Goal: Transaction & Acquisition: Obtain resource

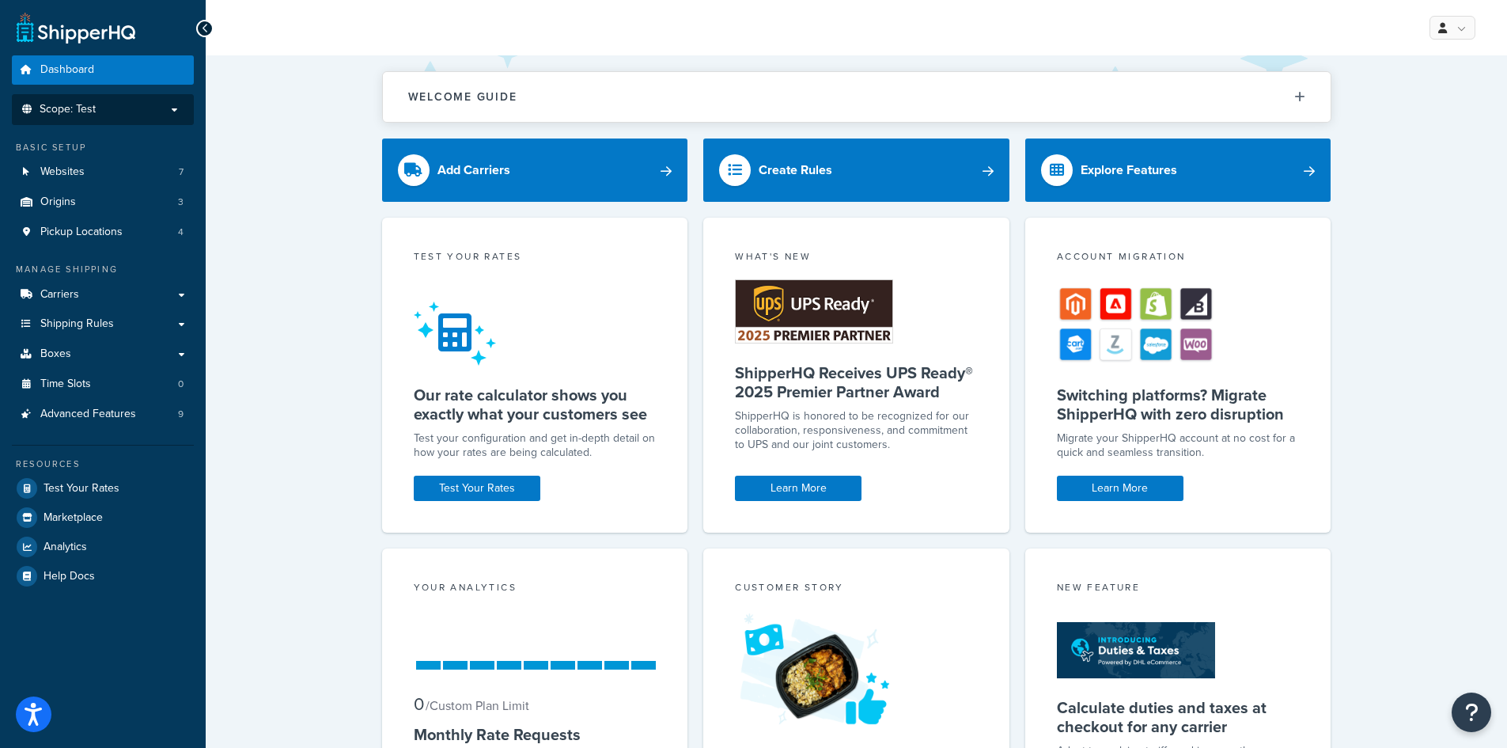
click at [138, 109] on p "Scope: Test" at bounding box center [103, 109] width 168 height 13
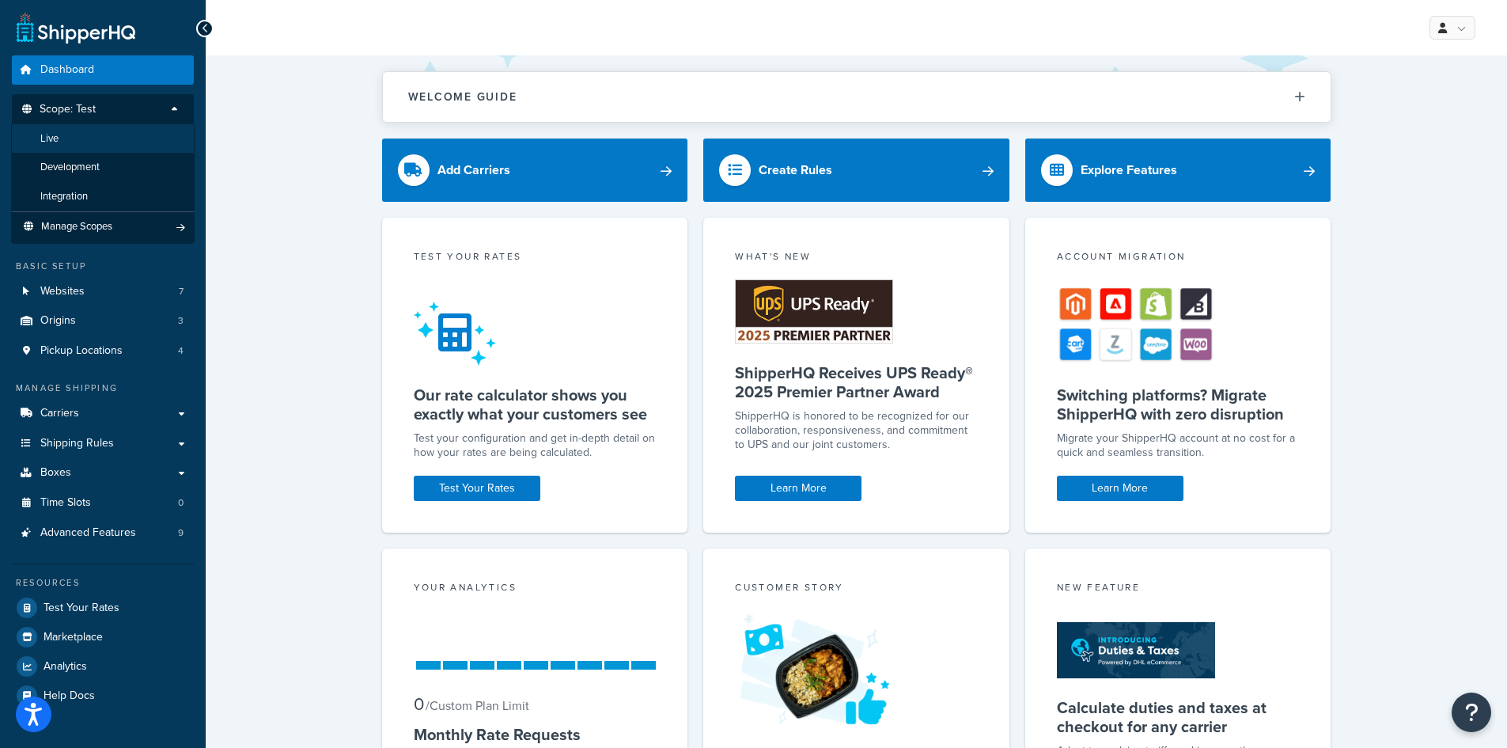
click at [98, 144] on li "Live" at bounding box center [103, 138] width 184 height 29
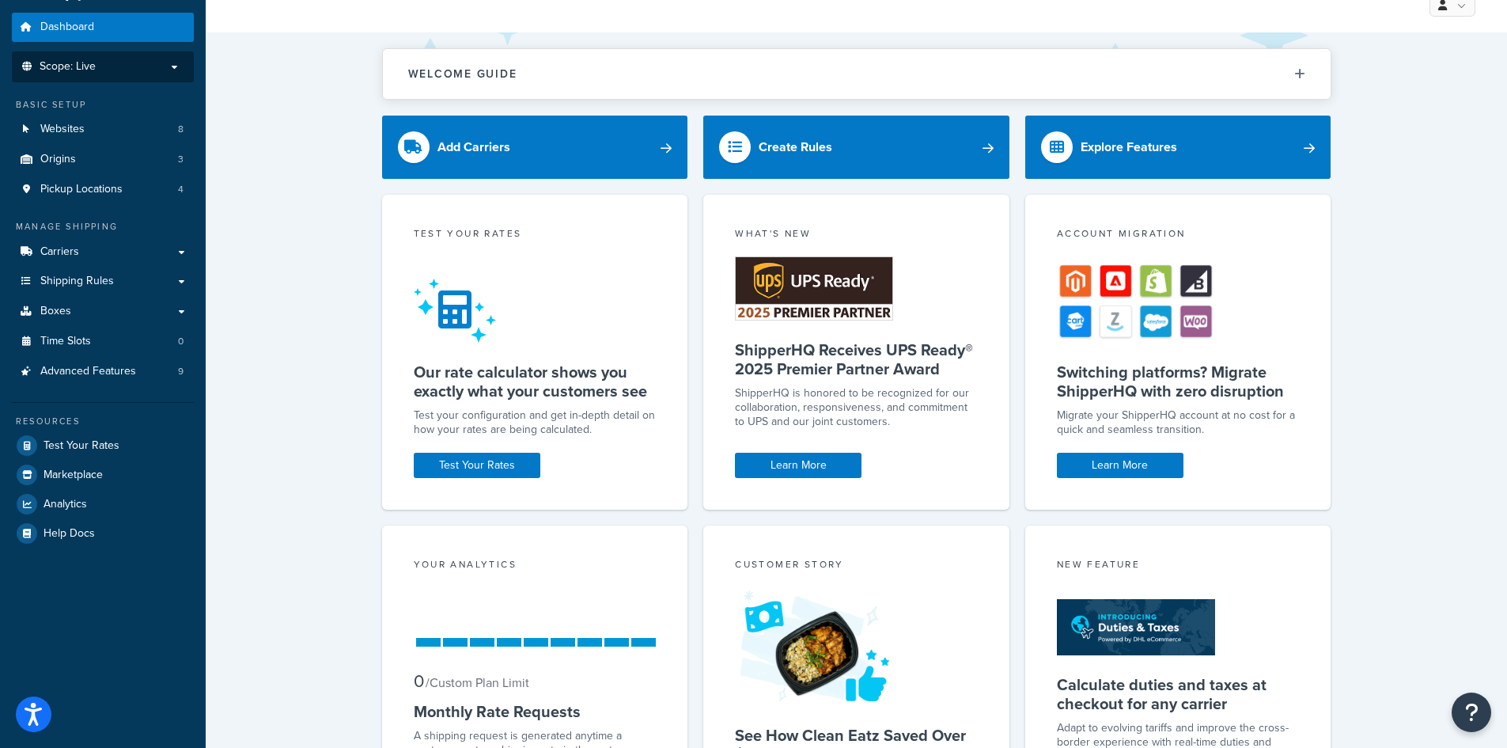
scroll to position [79, 0]
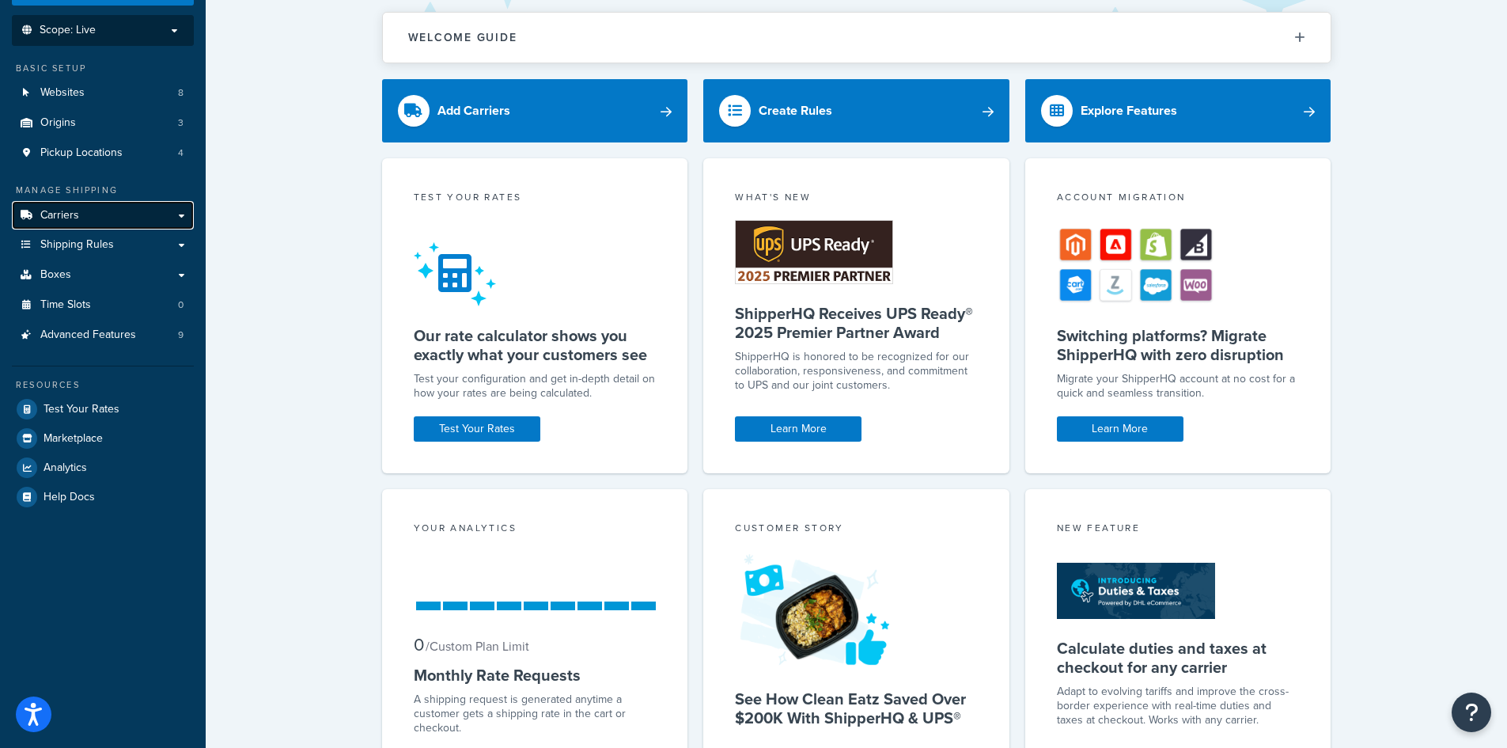
click at [98, 218] on link "Carriers" at bounding box center [103, 215] width 182 height 29
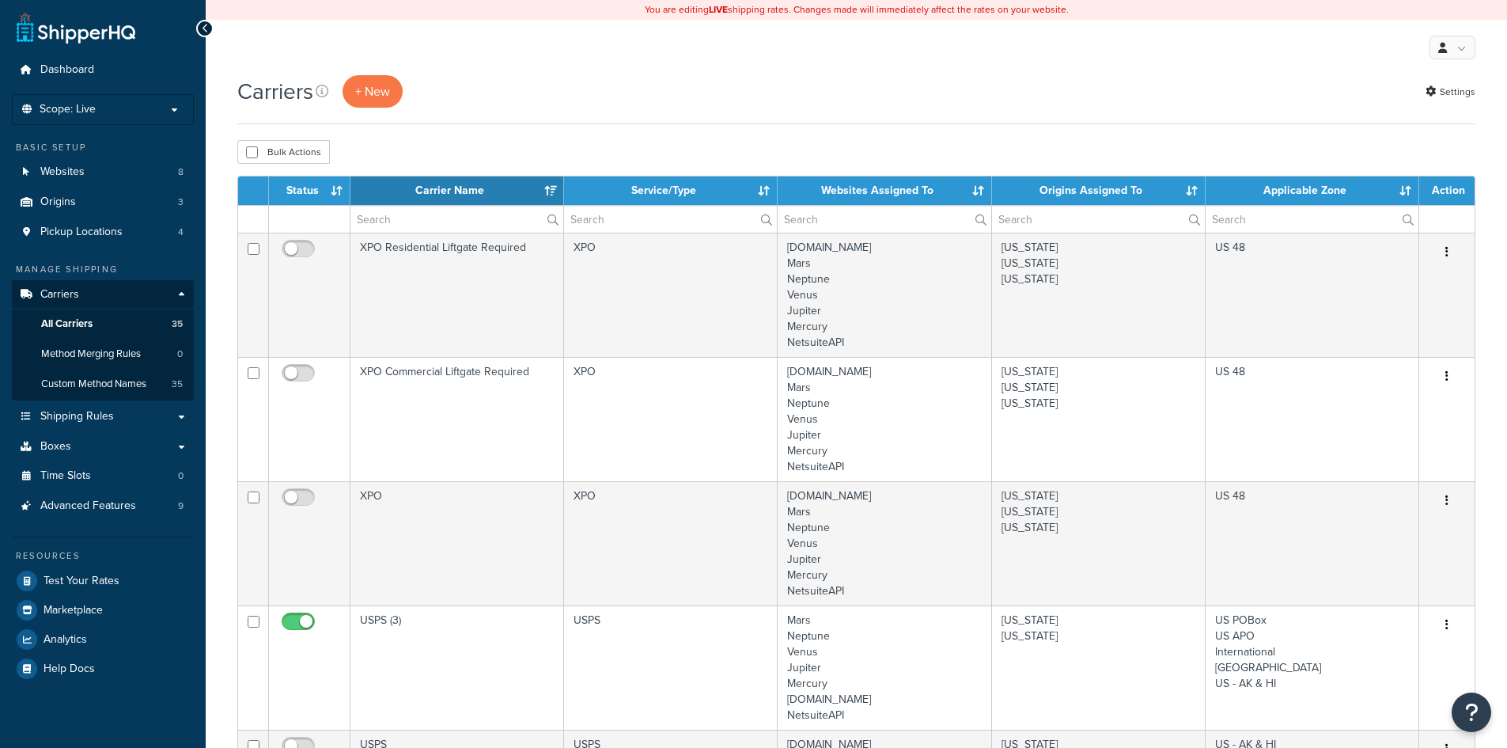
select select "15"
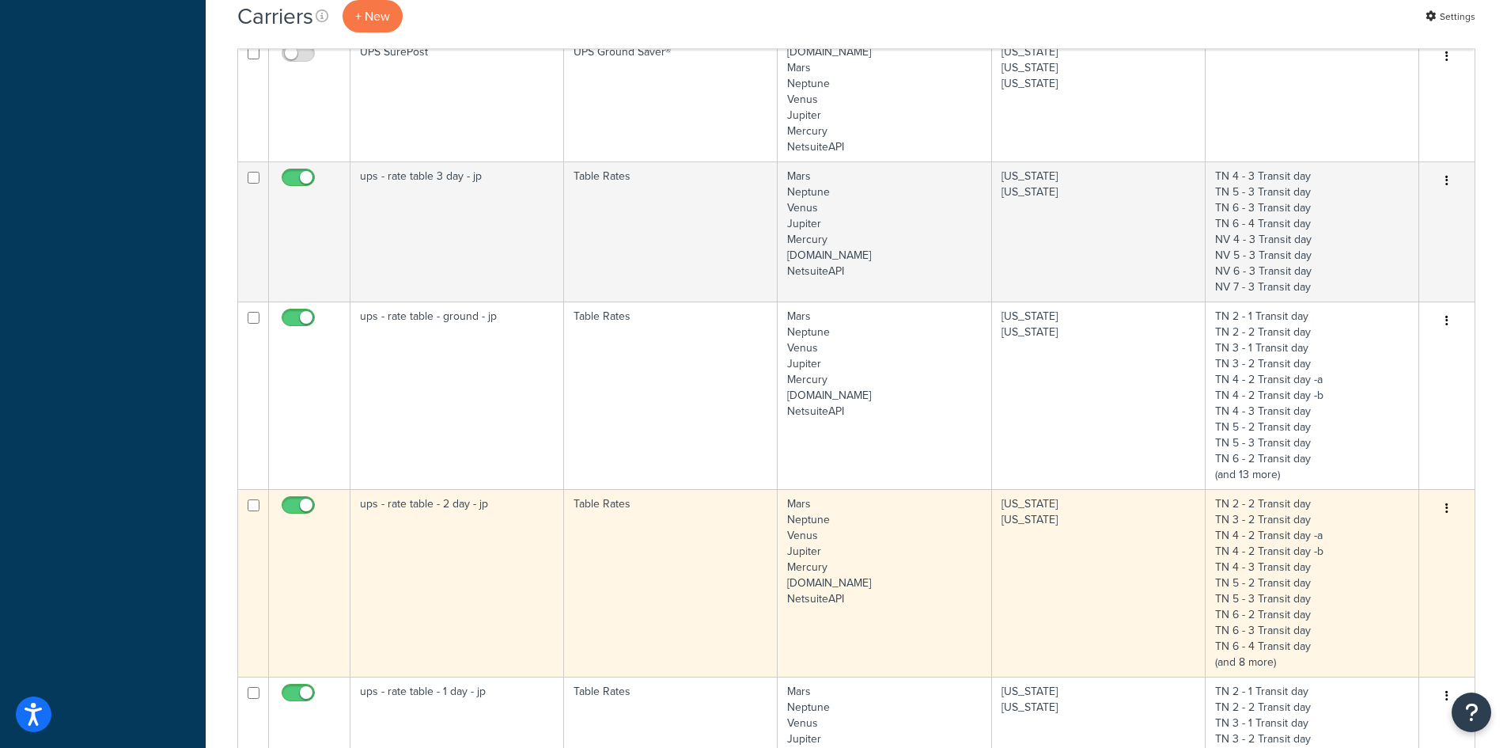
scroll to position [870, 0]
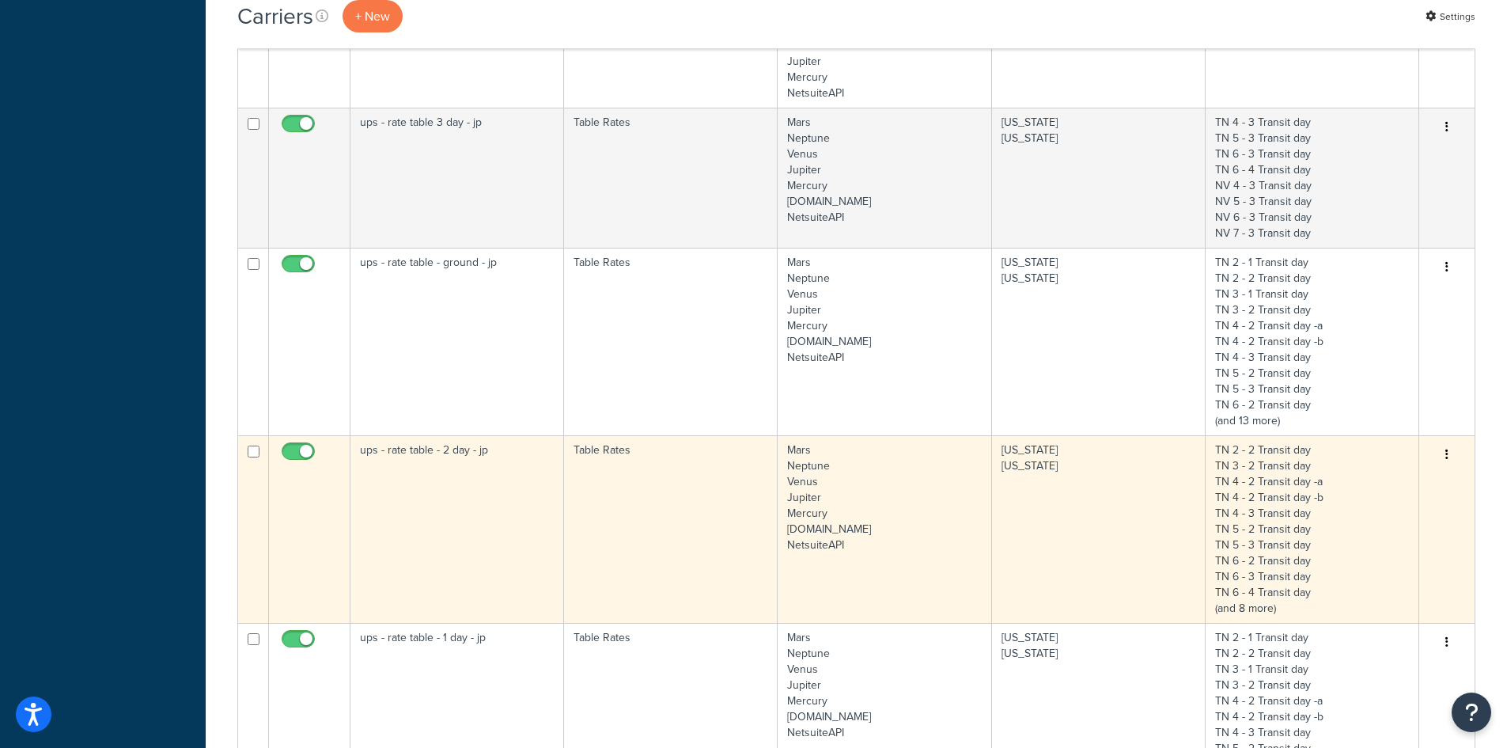
click at [527, 527] on td "ups - rate table - 2 day - jp" at bounding box center [458, 529] width 214 height 188
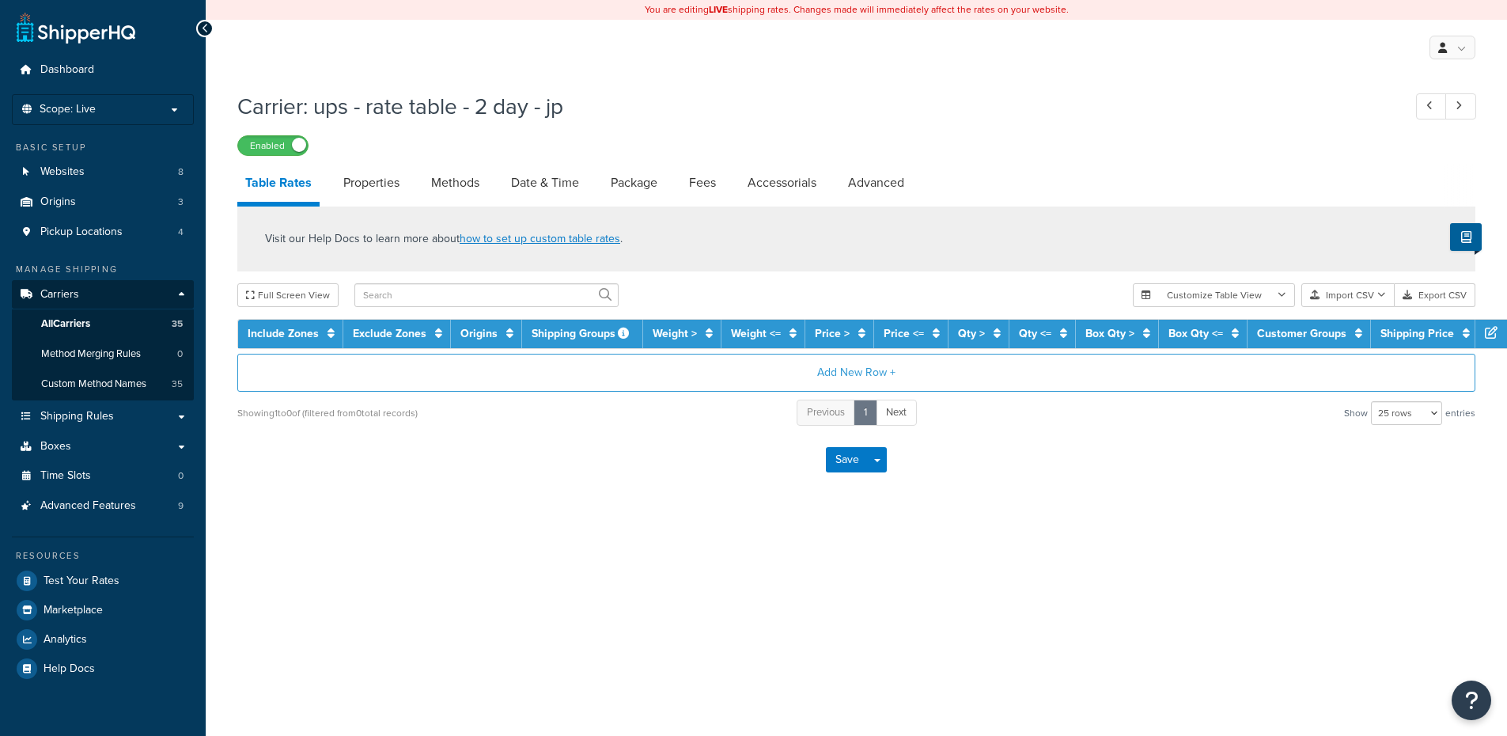
select select "25"
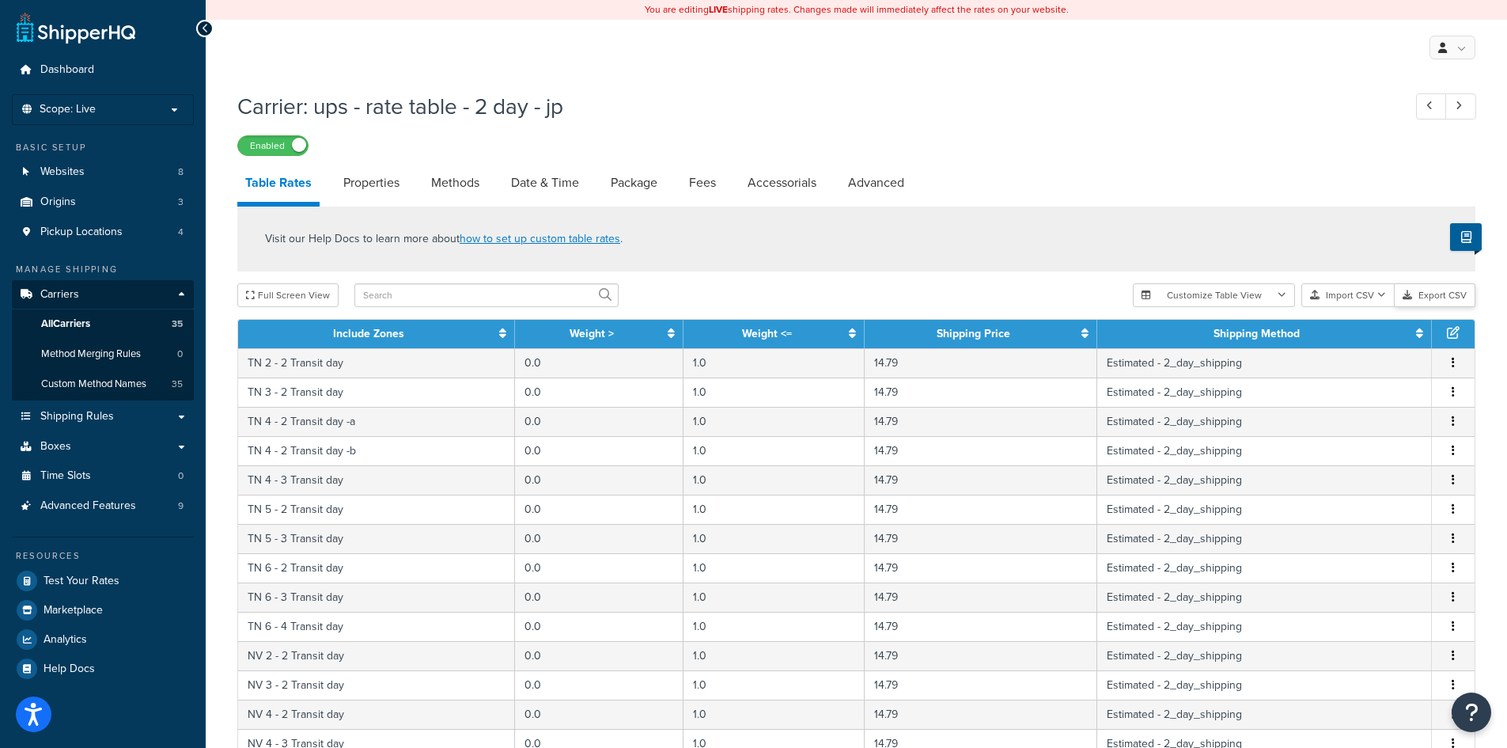
click at [1441, 295] on button "Export CSV" at bounding box center [1435, 295] width 81 height 24
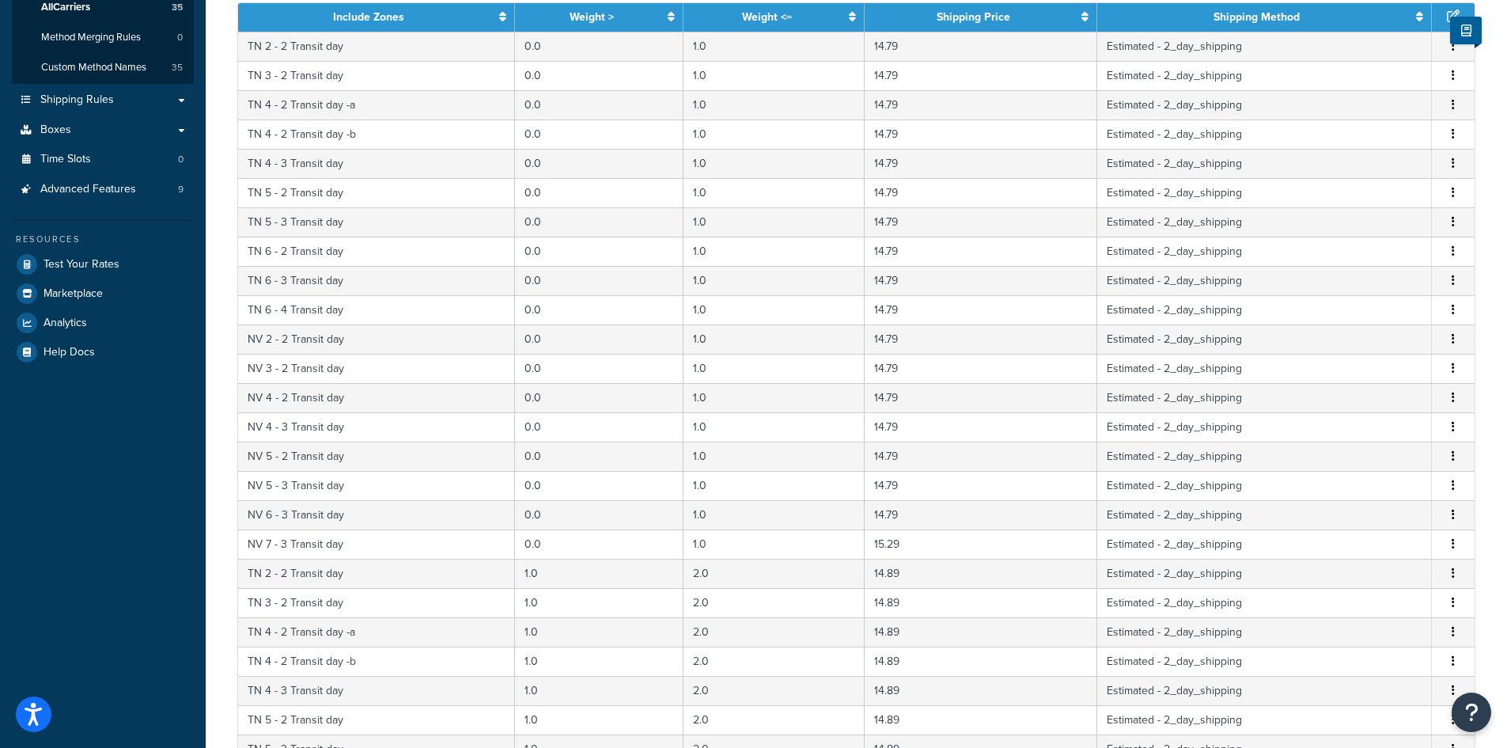
scroll to position [556, 0]
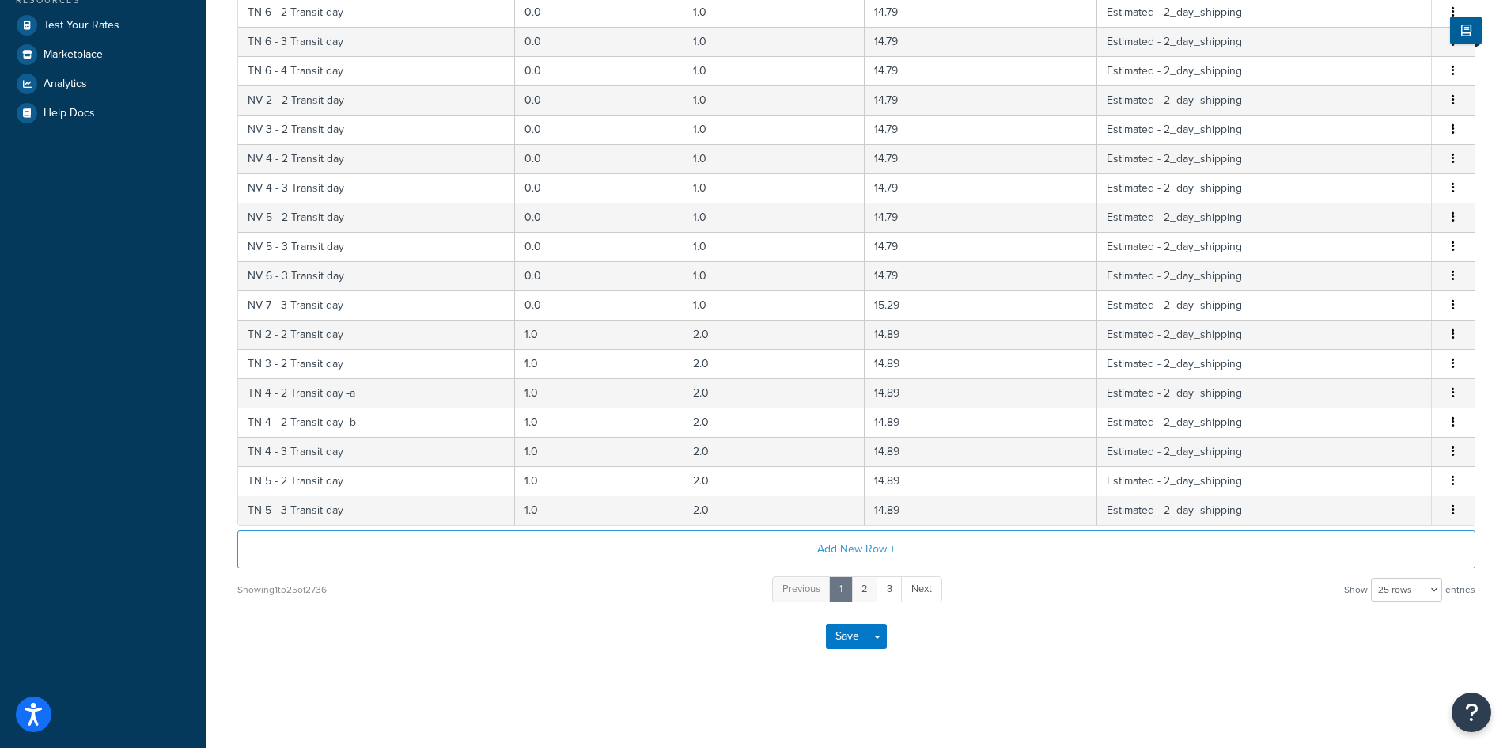
click at [862, 593] on link "2" at bounding box center [864, 589] width 27 height 26
click at [877, 590] on link "3" at bounding box center [877, 589] width 26 height 26
click at [887, 589] on link "4" at bounding box center [889, 589] width 26 height 26
click at [892, 589] on link "5" at bounding box center [890, 589] width 27 height 26
click at [910, 589] on link "7" at bounding box center [916, 589] width 26 height 26
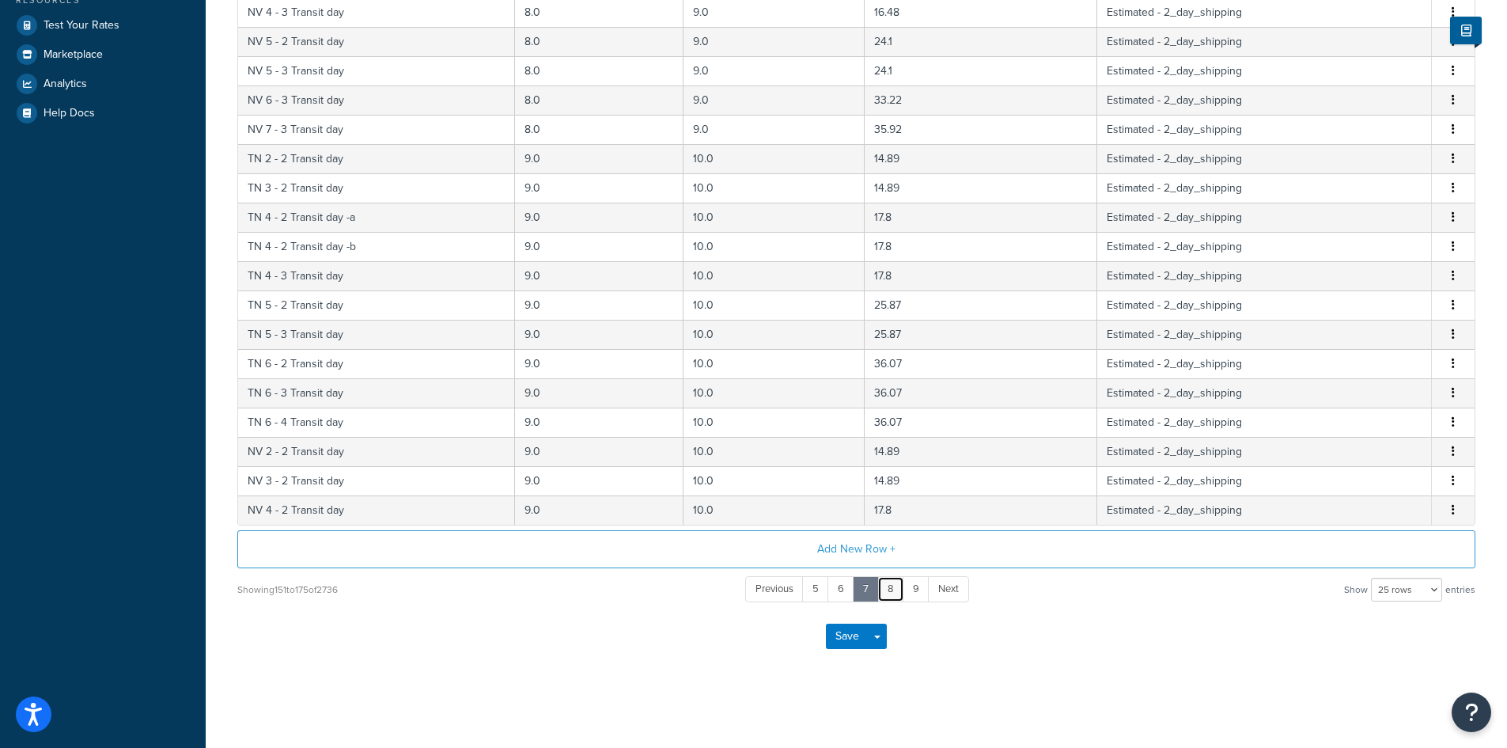
click at [897, 589] on link "8" at bounding box center [890, 589] width 27 height 26
click at [908, 589] on link "10" at bounding box center [916, 589] width 30 height 26
click at [919, 591] on link "12" at bounding box center [918, 589] width 30 height 26
click at [919, 591] on link "14" at bounding box center [920, 589] width 29 height 26
click at [919, 591] on link "16" at bounding box center [922, 589] width 30 height 26
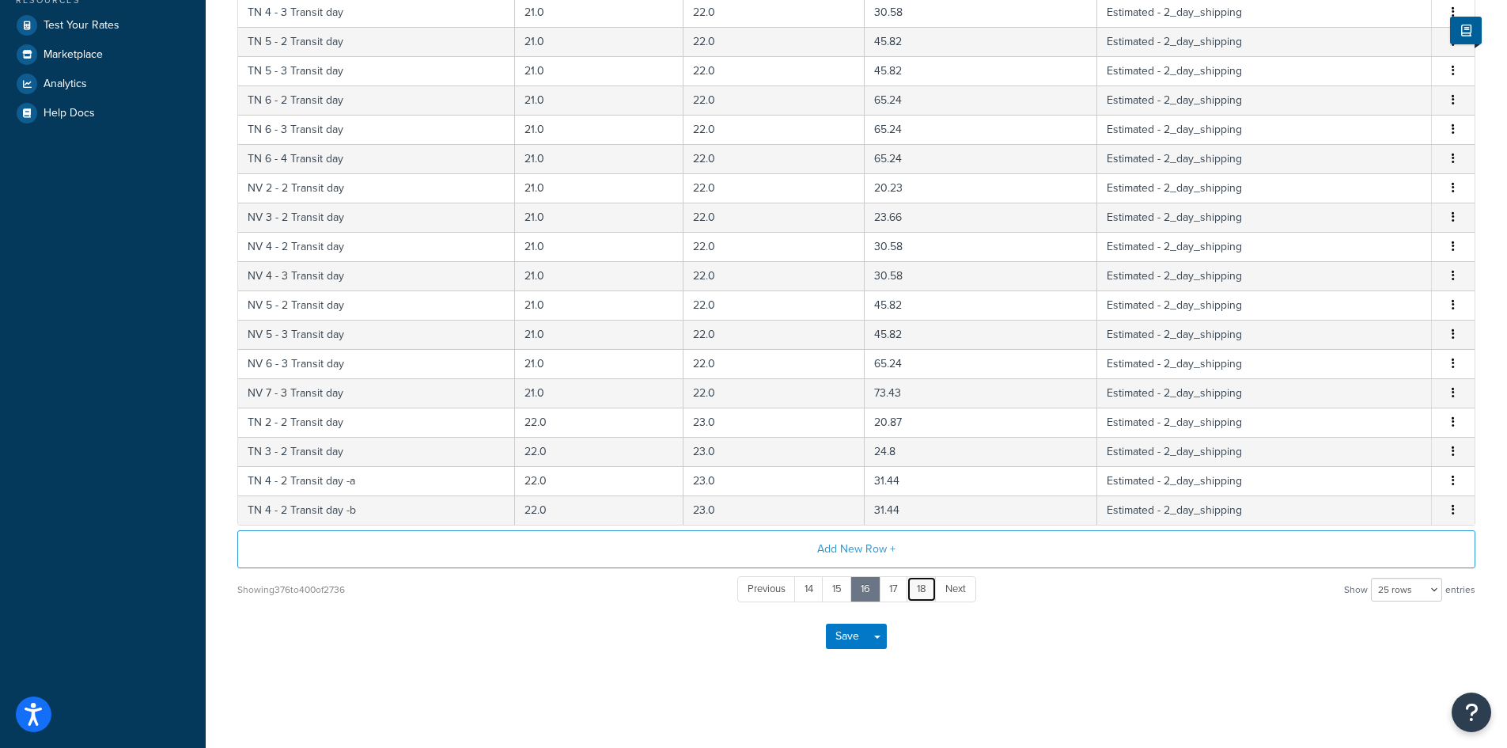
click at [919, 591] on link "18" at bounding box center [922, 589] width 30 height 26
click at [923, 591] on link "20" at bounding box center [922, 589] width 33 height 26
click at [923, 591] on link "22" at bounding box center [924, 589] width 33 height 26
click at [923, 591] on link "24" at bounding box center [927, 589] width 32 height 26
click at [923, 591] on link "26" at bounding box center [927, 589] width 33 height 26
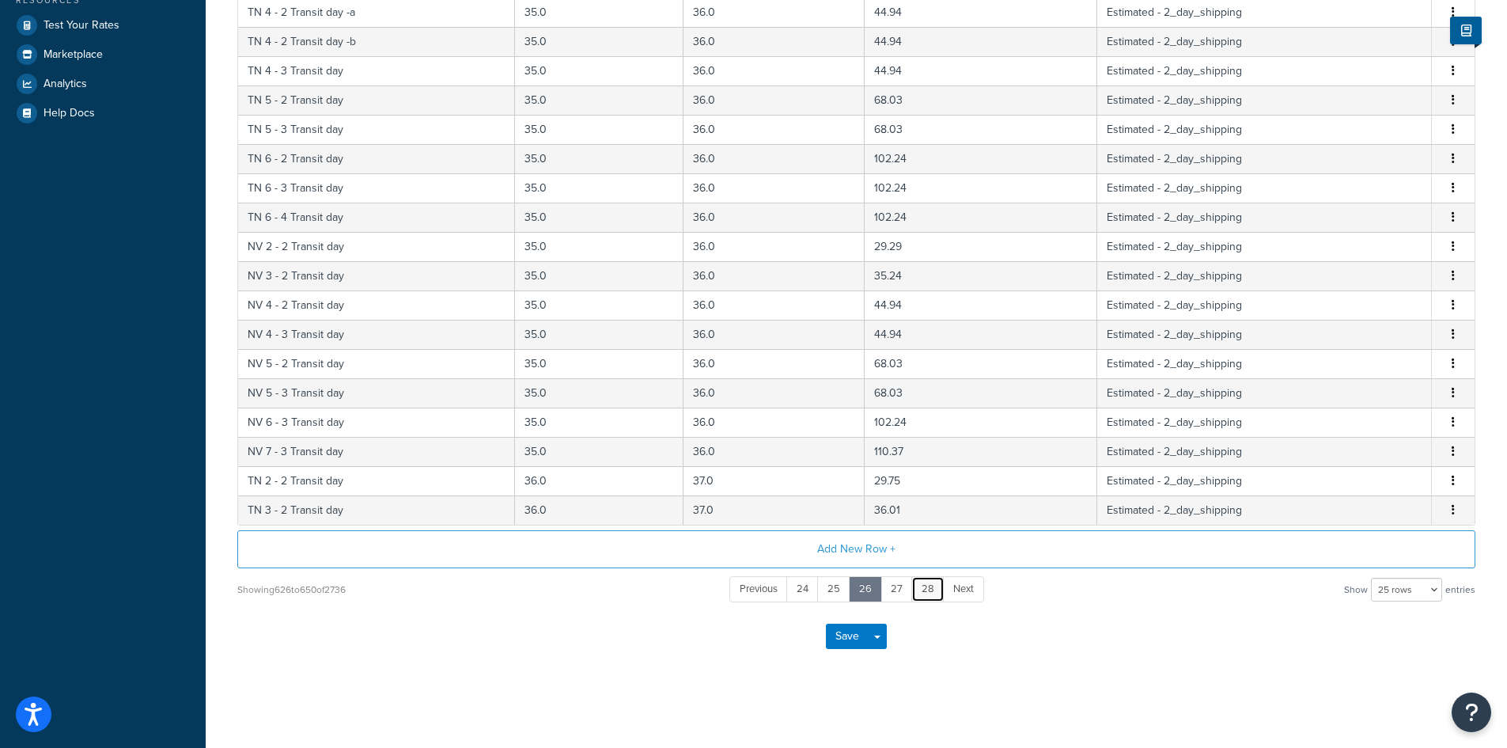
click at [923, 591] on link "28" at bounding box center [927, 589] width 33 height 26
click at [923, 591] on link "30" at bounding box center [928, 589] width 32 height 26
click at [923, 591] on link "32" at bounding box center [927, 589] width 32 height 26
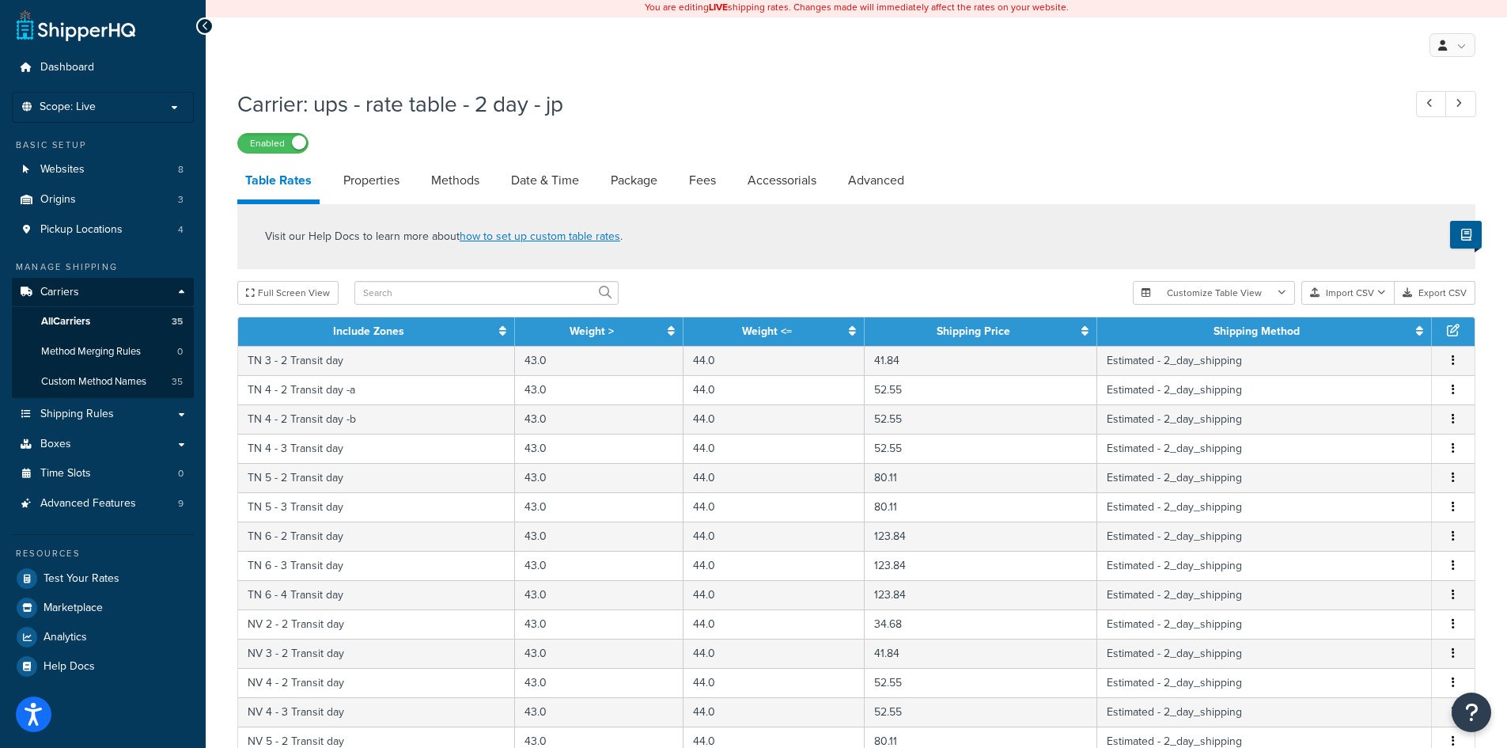
scroll to position [0, 0]
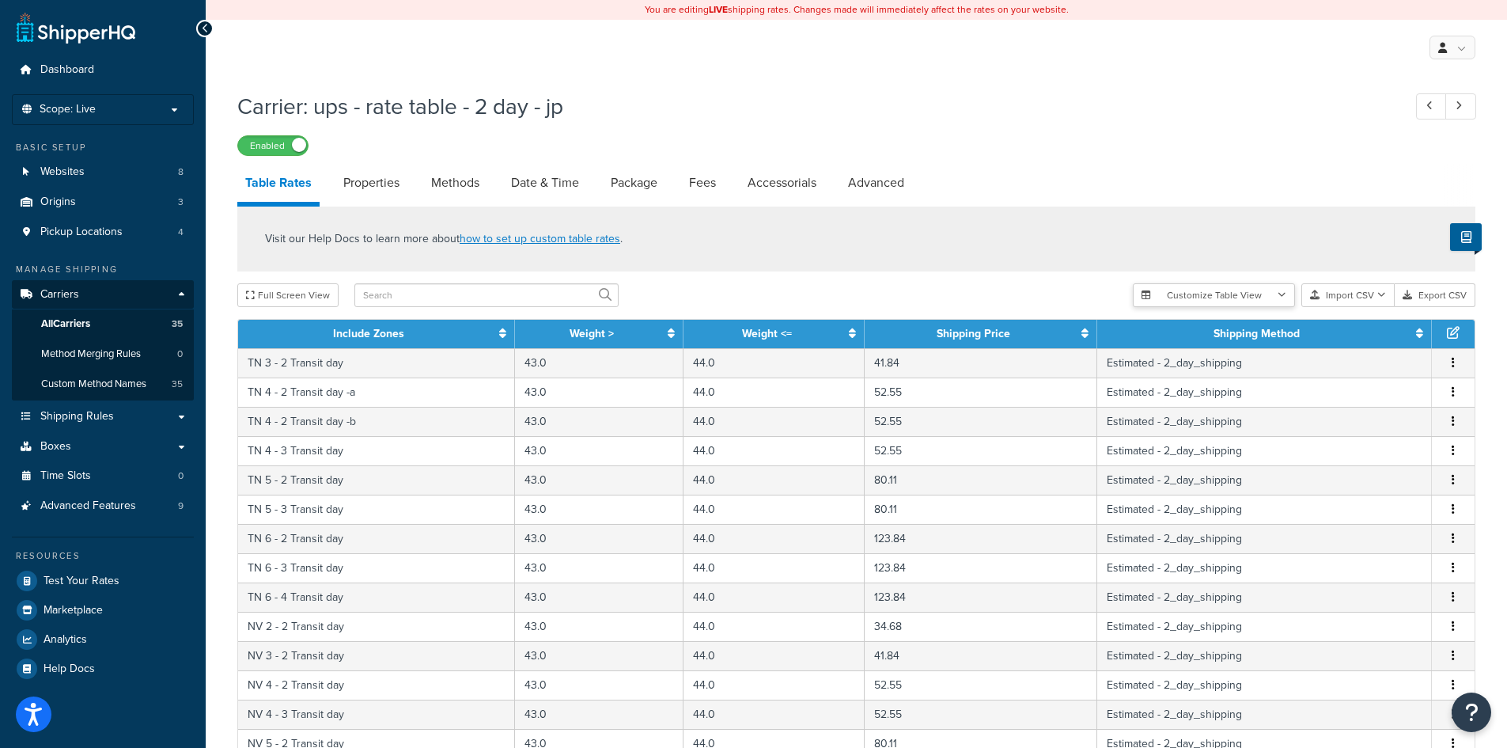
click at [1271, 297] on button "Customize Table View" at bounding box center [1214, 295] width 162 height 24
click at [1033, 299] on div "Full Screen View" at bounding box center [678, 295] width 883 height 24
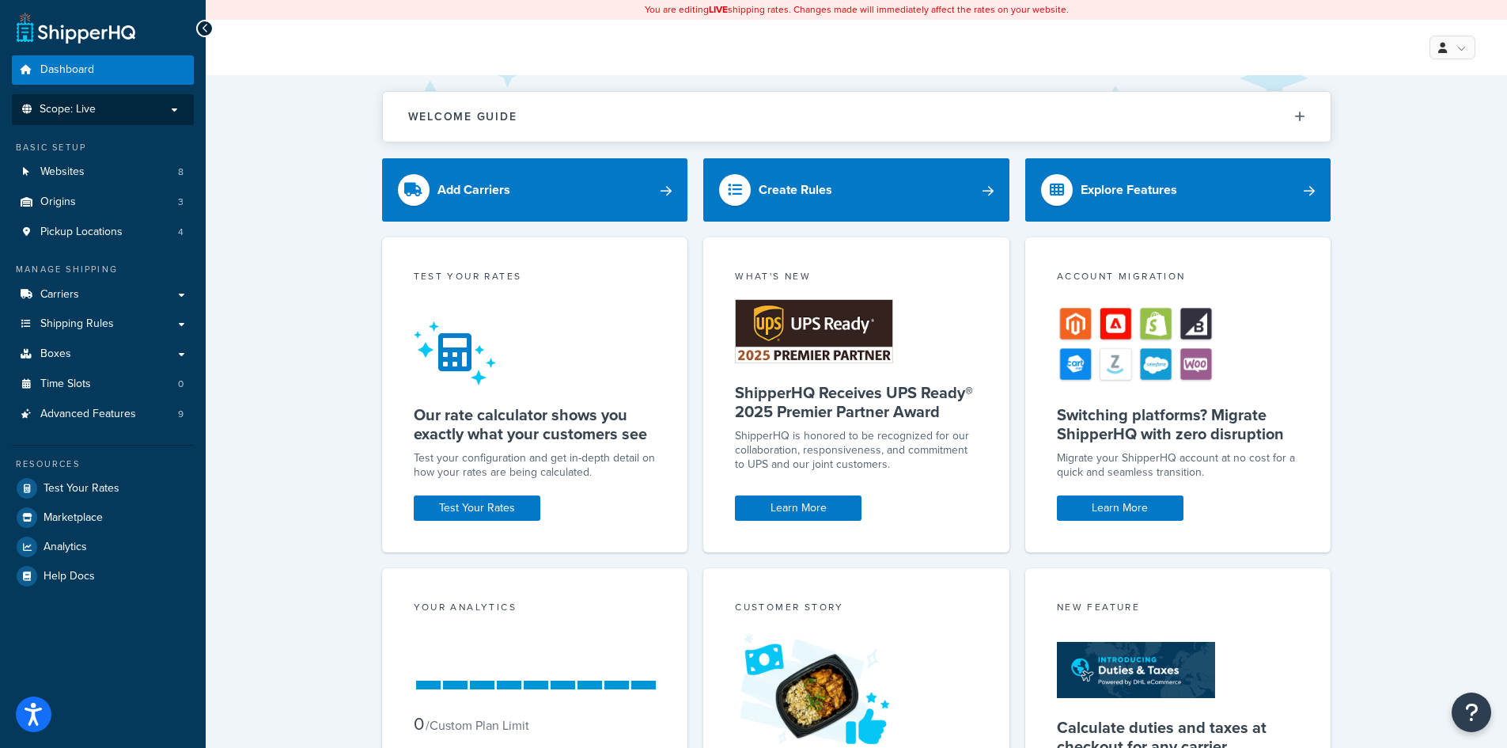
click at [108, 122] on li "Scope: Live" at bounding box center [103, 109] width 182 height 31
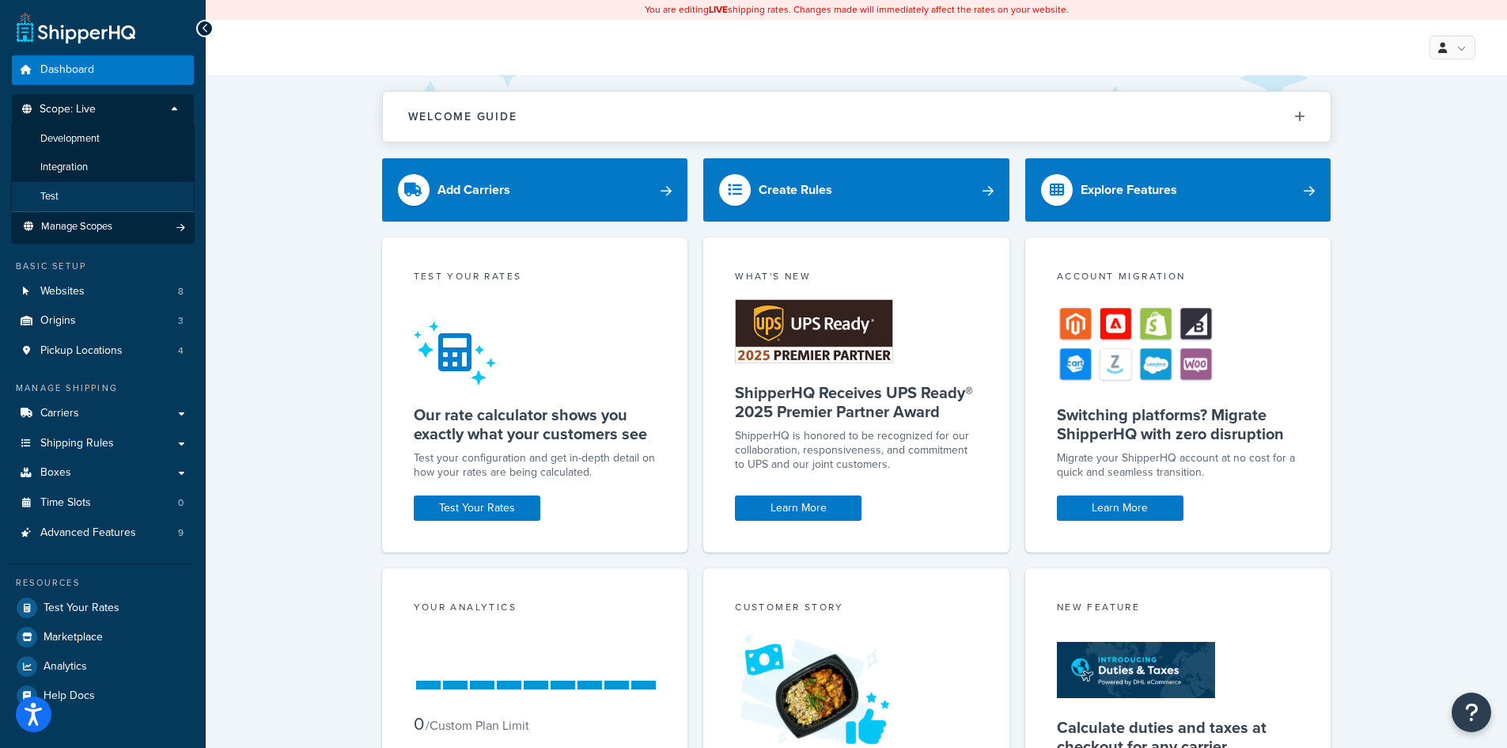
click at [81, 195] on li "Test" at bounding box center [103, 196] width 184 height 29
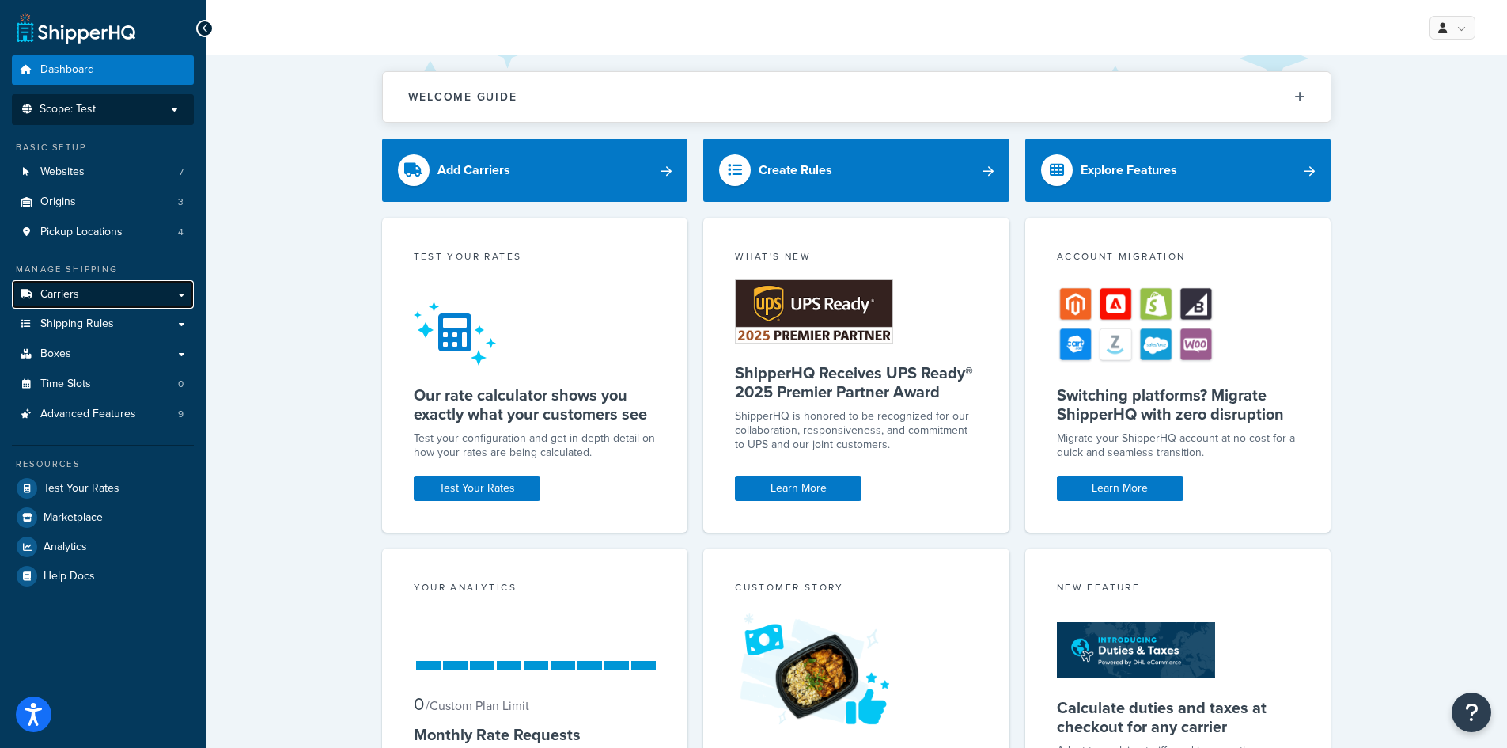
click at [70, 301] on span "Carriers" at bounding box center [59, 294] width 39 height 13
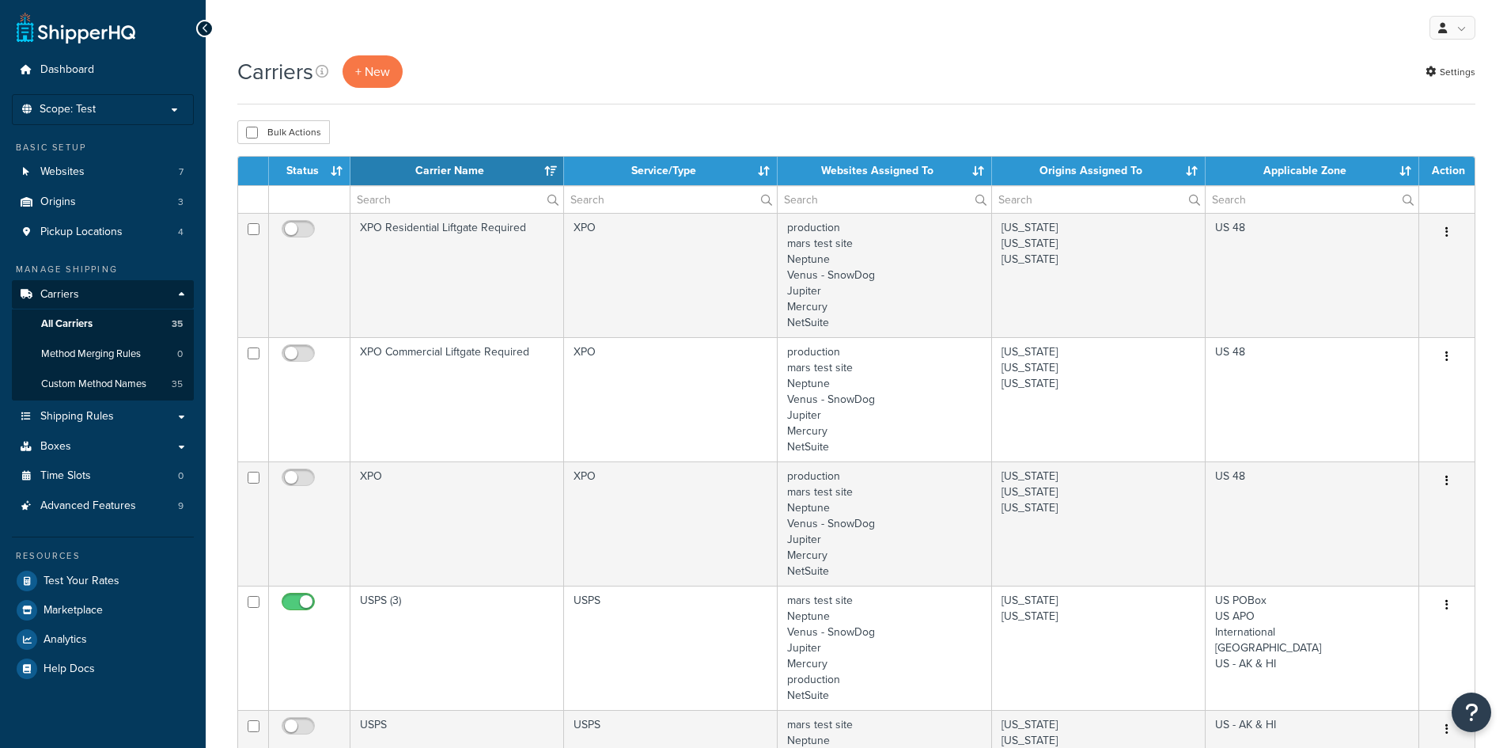
select select "15"
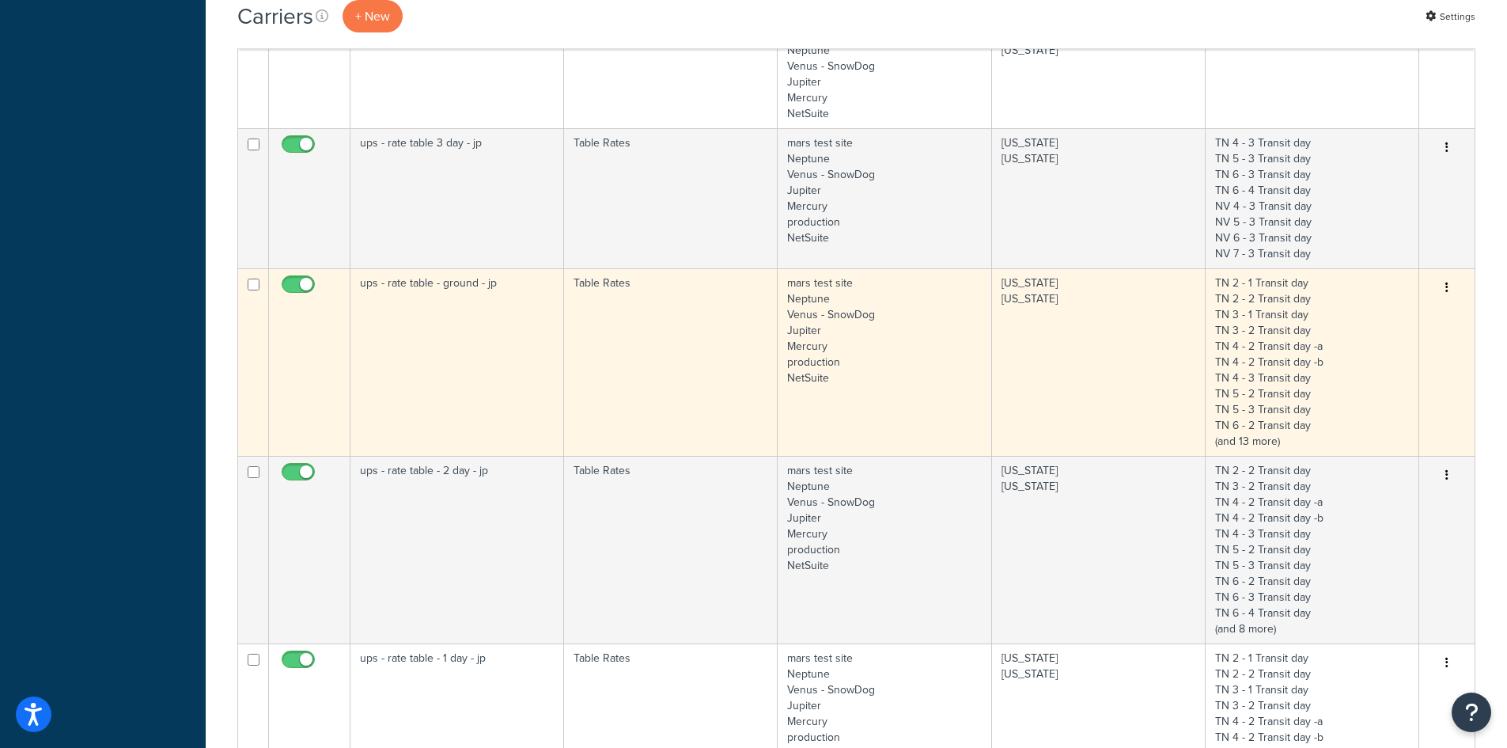
scroll to position [949, 0]
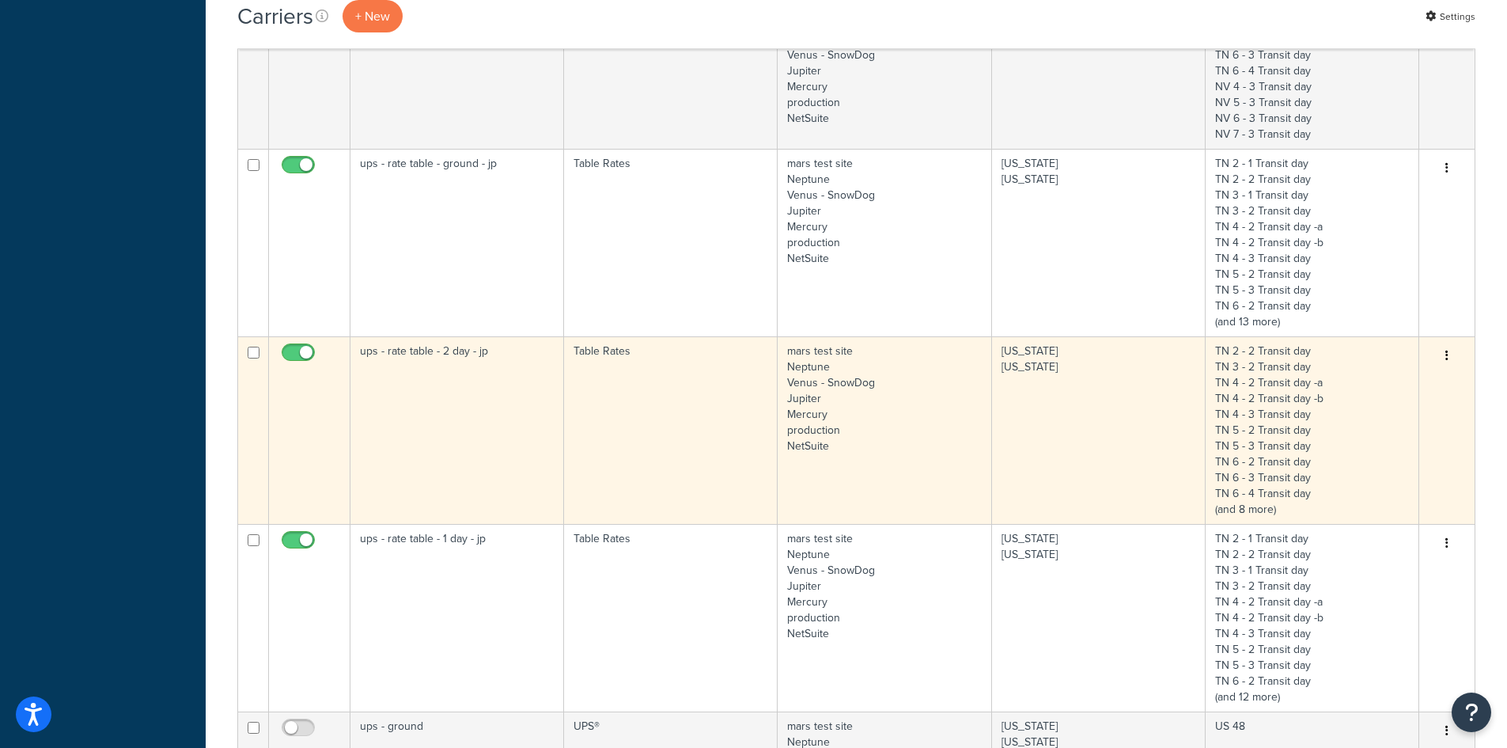
click at [463, 414] on td "ups - rate table - 2 day - jp" at bounding box center [458, 430] width 214 height 188
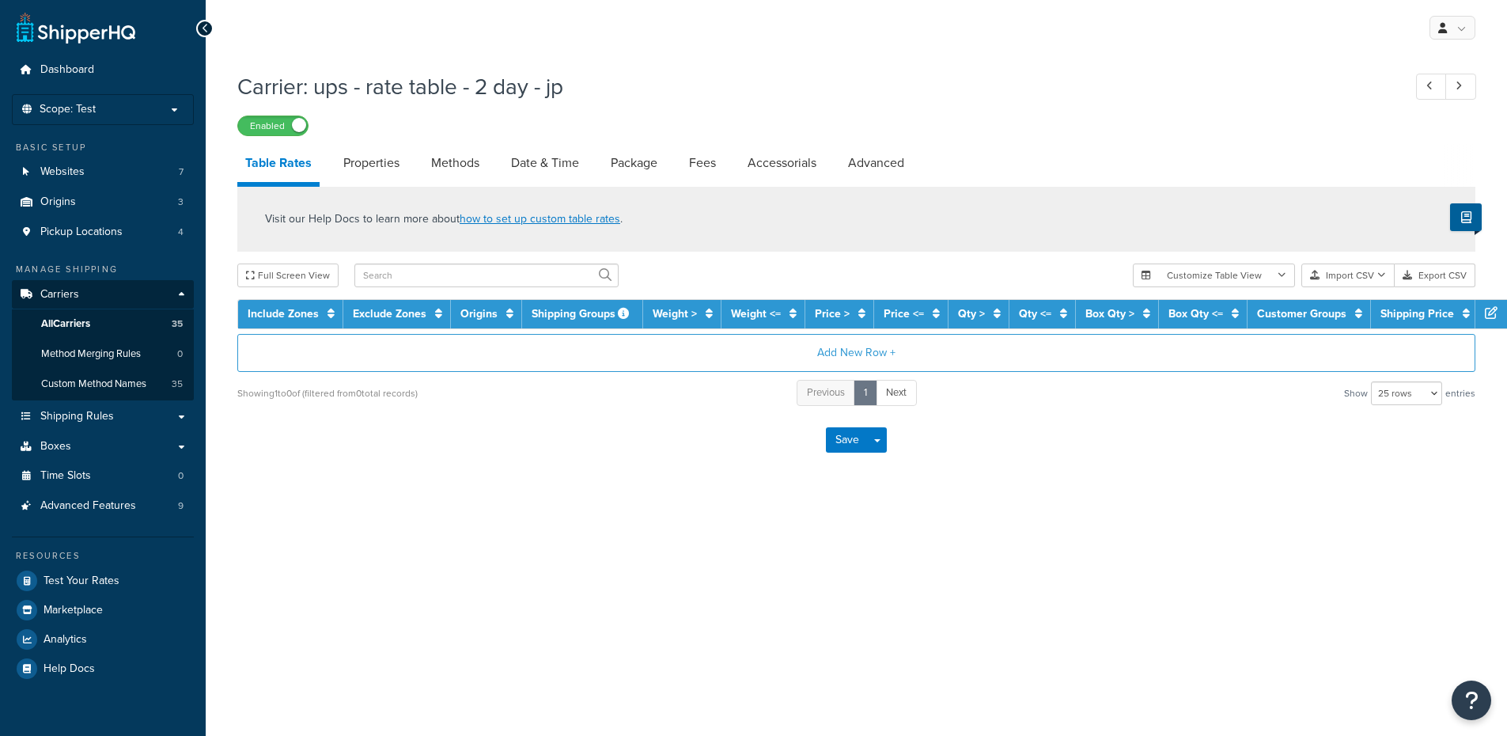
select select "25"
